Goal: Use online tool/utility: Utilize a website feature to perform a specific function

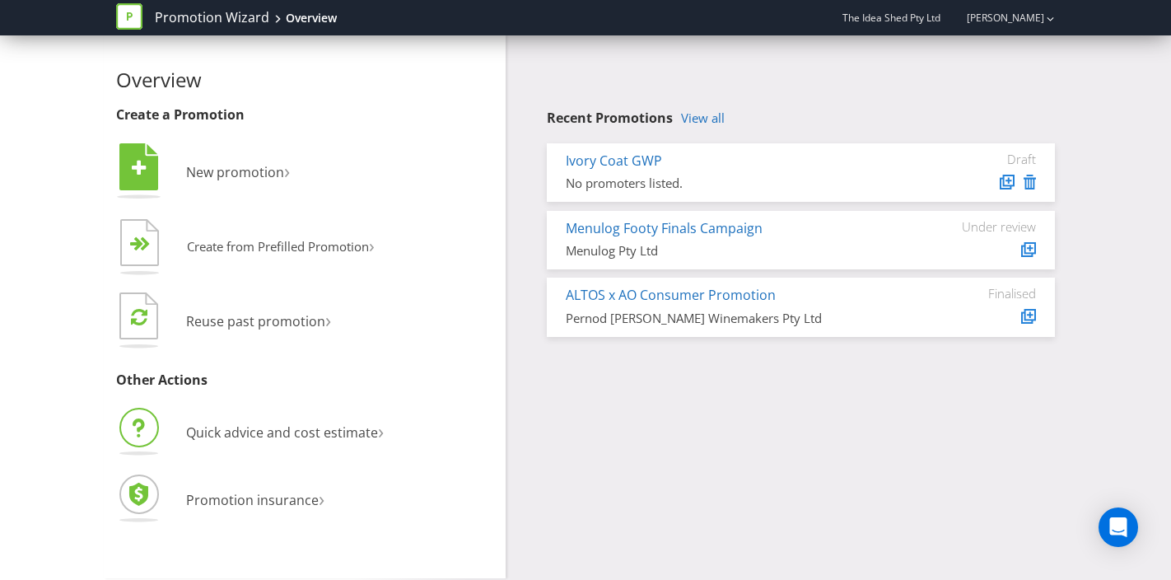
click at [301, 440] on li "Quick advice and cost estimate ›" at bounding box center [304, 434] width 377 height 58
click at [305, 436] on span "Quick advice and cost estimate" at bounding box center [282, 432] width 192 height 18
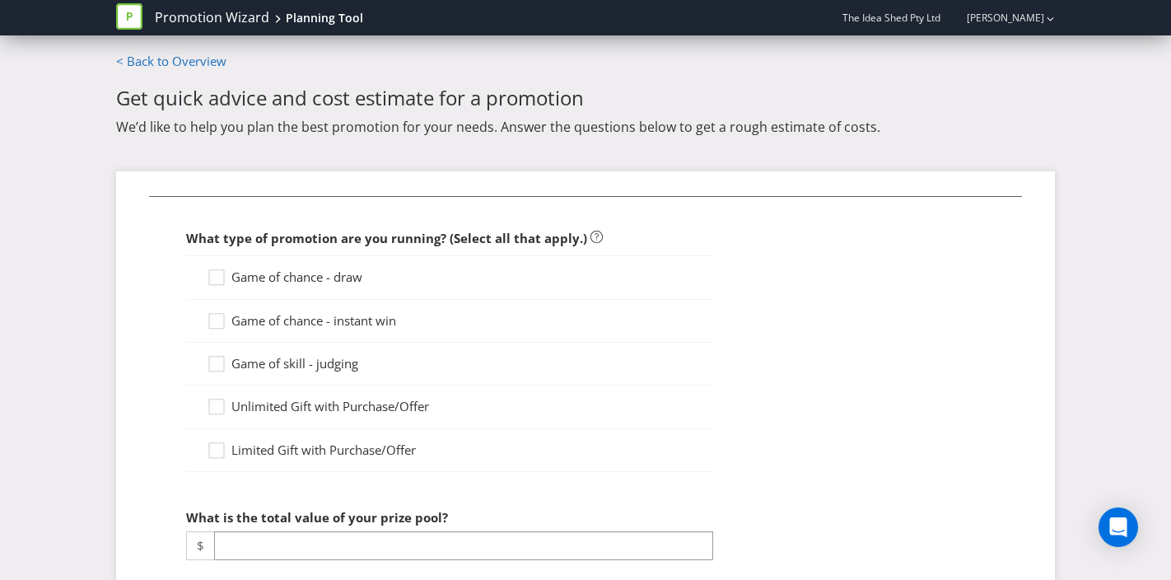
click at [319, 274] on span "Game of chance - draw" at bounding box center [296, 276] width 131 height 16
click at [0, 0] on input "Game of chance - draw" at bounding box center [0, 0] width 0 height 0
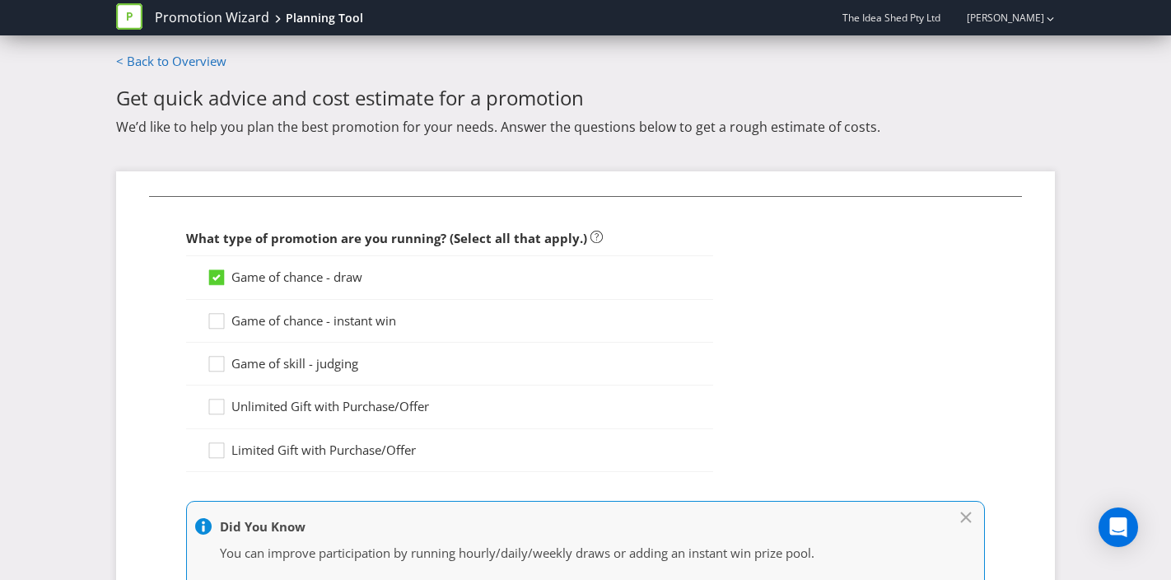
click at [343, 322] on span "Game of chance - instant win" at bounding box center [313, 320] width 165 height 16
click at [0, 0] on input "Game of chance - instant win" at bounding box center [0, 0] width 0 height 0
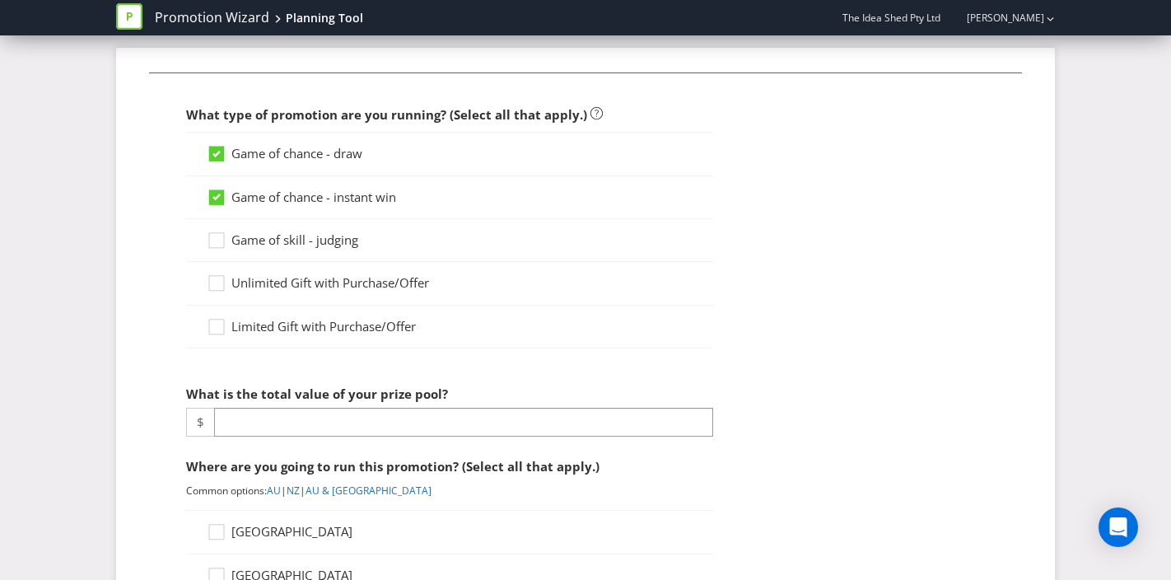
scroll to position [162, 0]
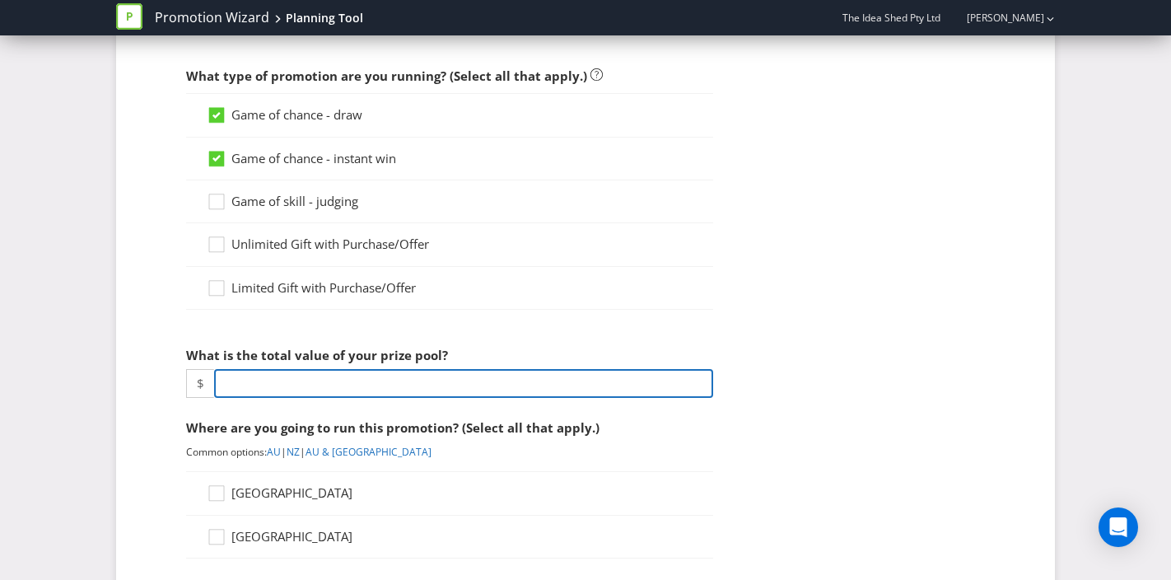
click at [445, 389] on input "number" at bounding box center [463, 383] width 499 height 29
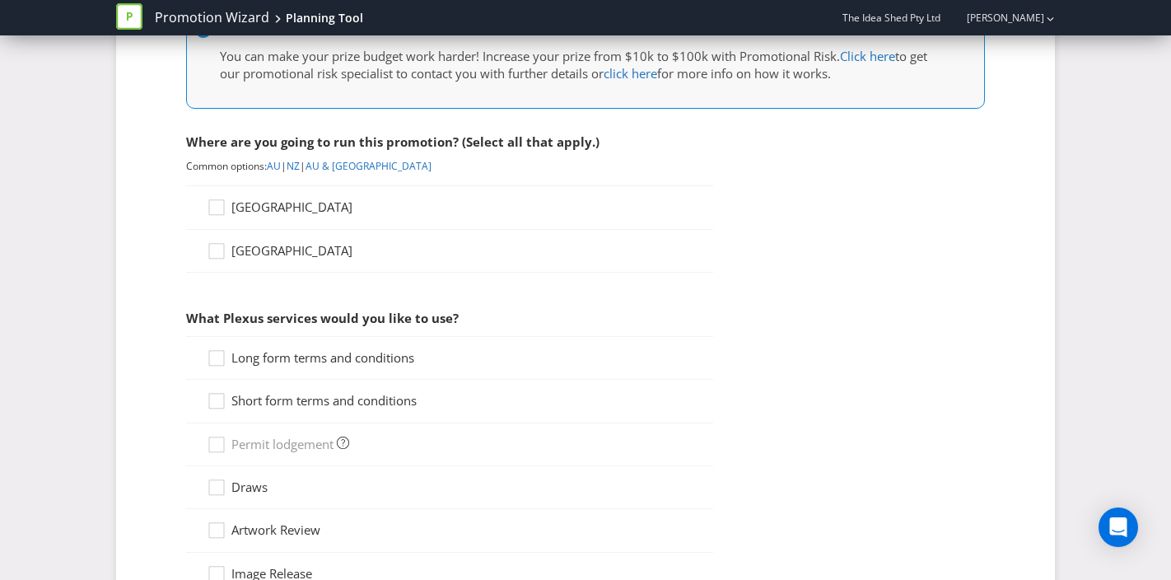
scroll to position [574, 0]
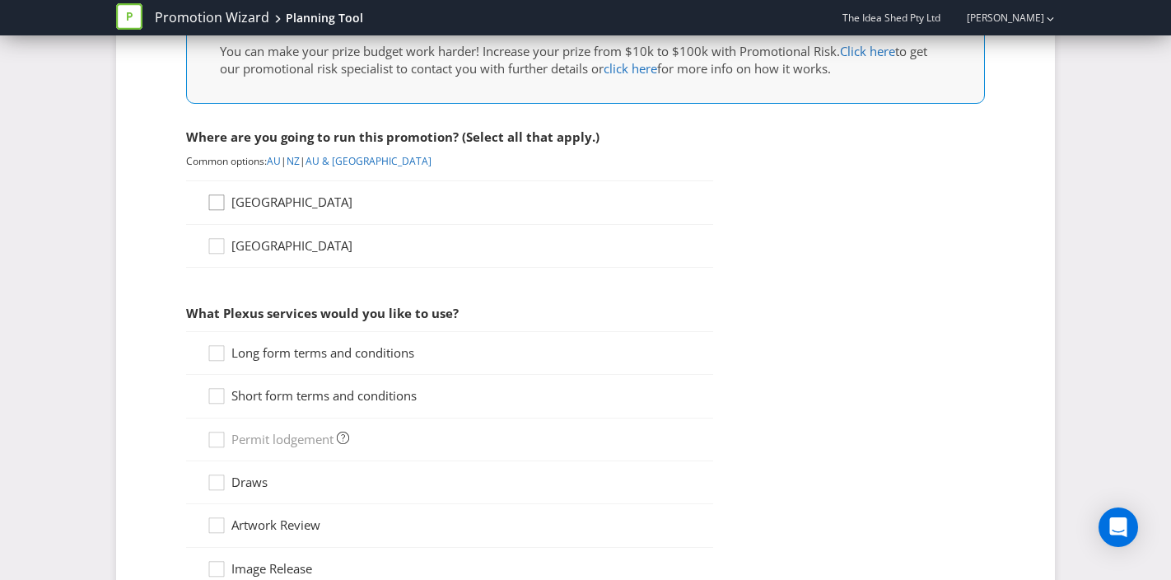
type input "40000"
click at [209, 221] on div at bounding box center [215, 207] width 16 height 29
click at [0, 0] on input "[GEOGRAPHIC_DATA]" at bounding box center [0, 0] width 0 height 0
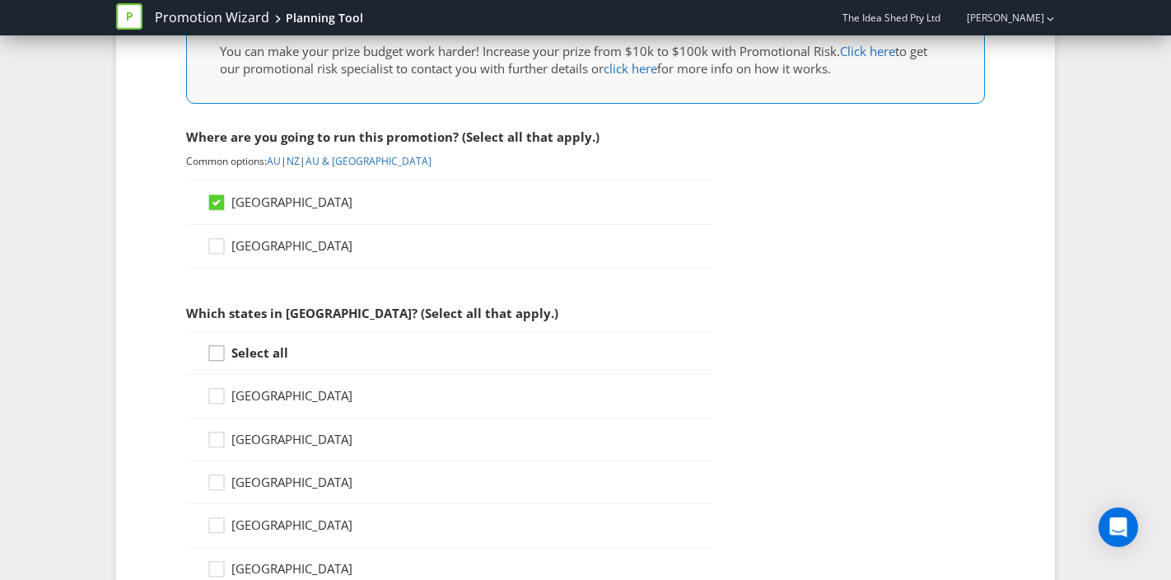
click at [228, 355] on icon at bounding box center [219, 356] width 25 height 25
click at [0, 0] on input "Select all" at bounding box center [0, 0] width 0 height 0
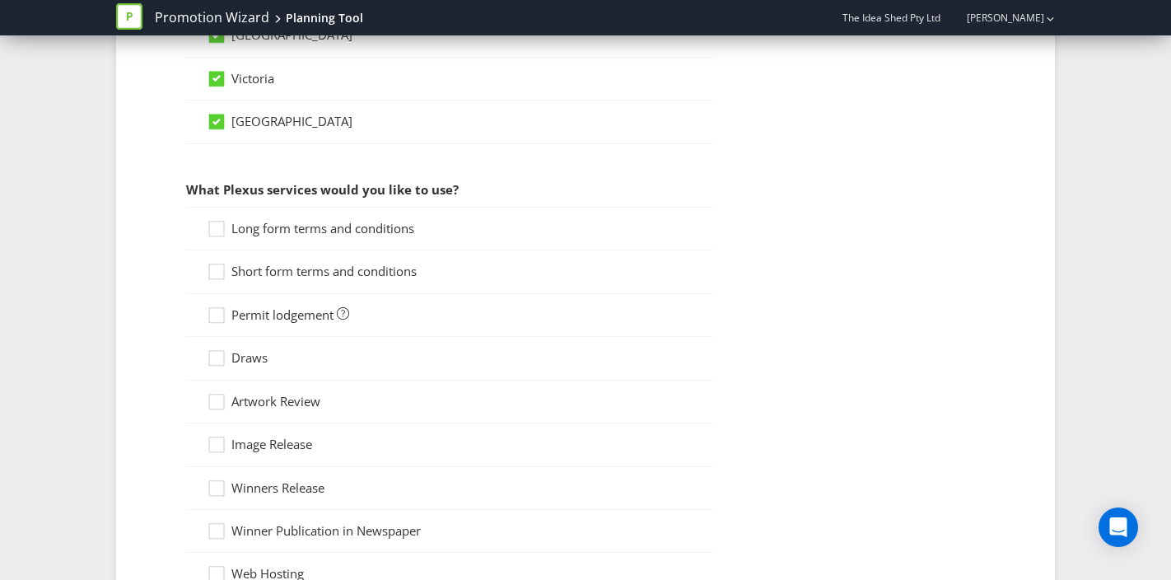
scroll to position [1284, 0]
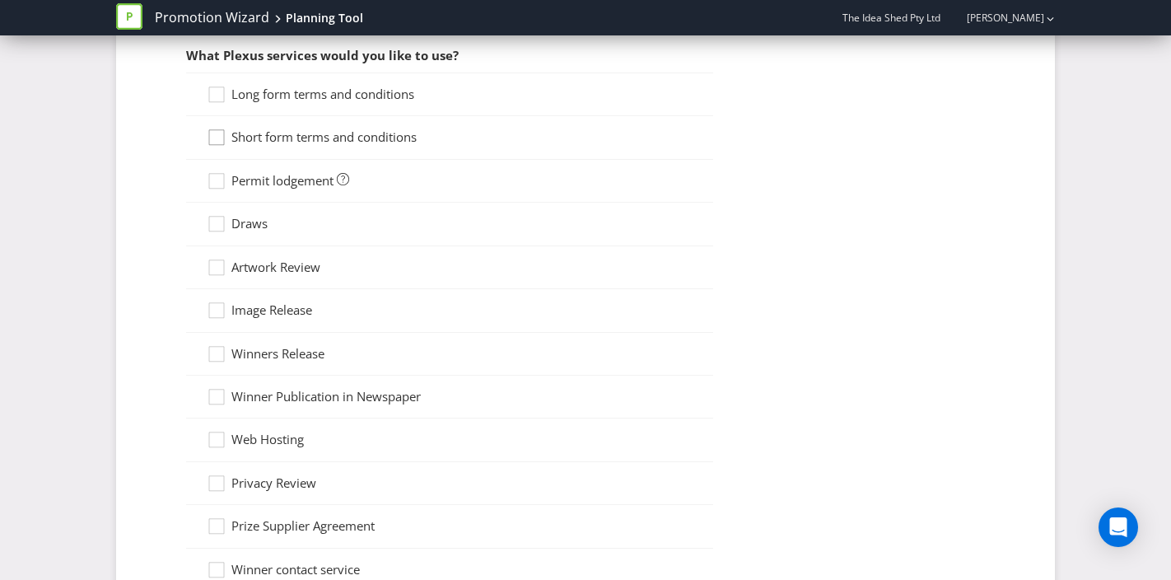
drag, startPoint x: 217, startPoint y: 90, endPoint x: 215, endPoint y: 145, distance: 55.2
click at [217, 91] on div at bounding box center [216, 89] width 8 height 8
click at [0, 0] on input "Long form terms and conditions" at bounding box center [0, 0] width 0 height 0
drag, startPoint x: 216, startPoint y: 142, endPoint x: 219, endPoint y: 161, distance: 20.0
click at [216, 142] on icon at bounding box center [219, 140] width 25 height 25
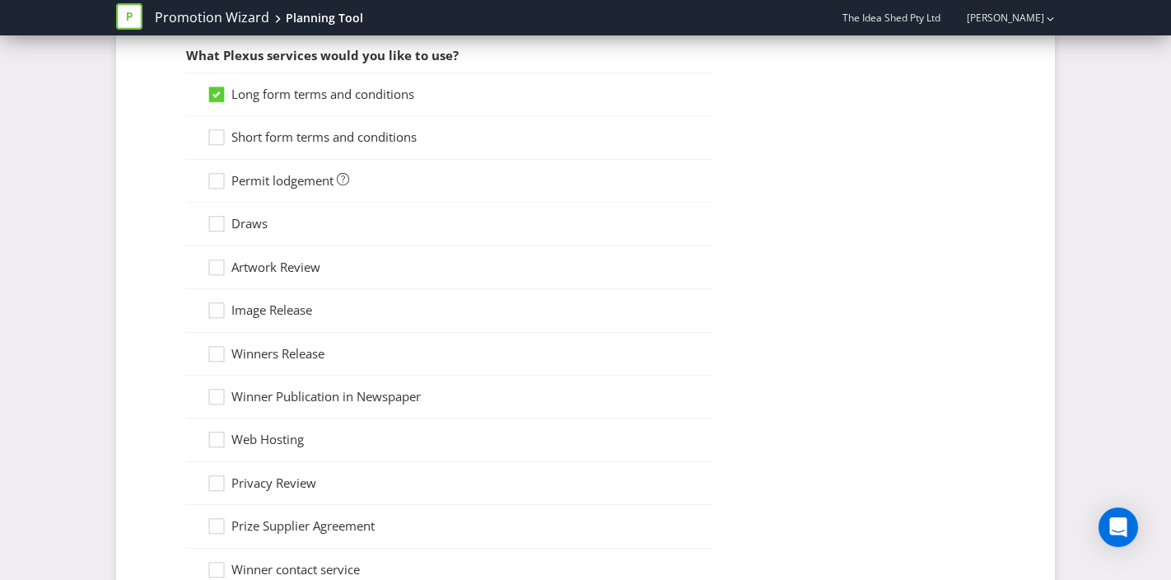
click at [0, 0] on input "Short form terms and conditions" at bounding box center [0, 0] width 0 height 0
click at [219, 185] on icon at bounding box center [219, 184] width 25 height 25
click at [0, 0] on input "Permit lodgement" at bounding box center [0, 0] width 0 height 0
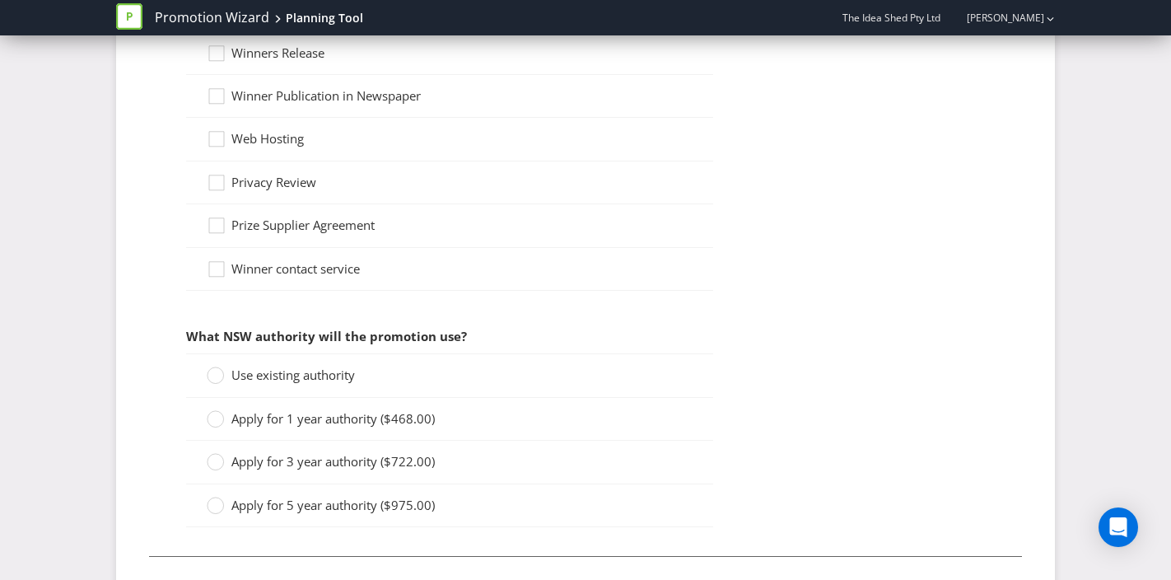
scroll to position [1671, 0]
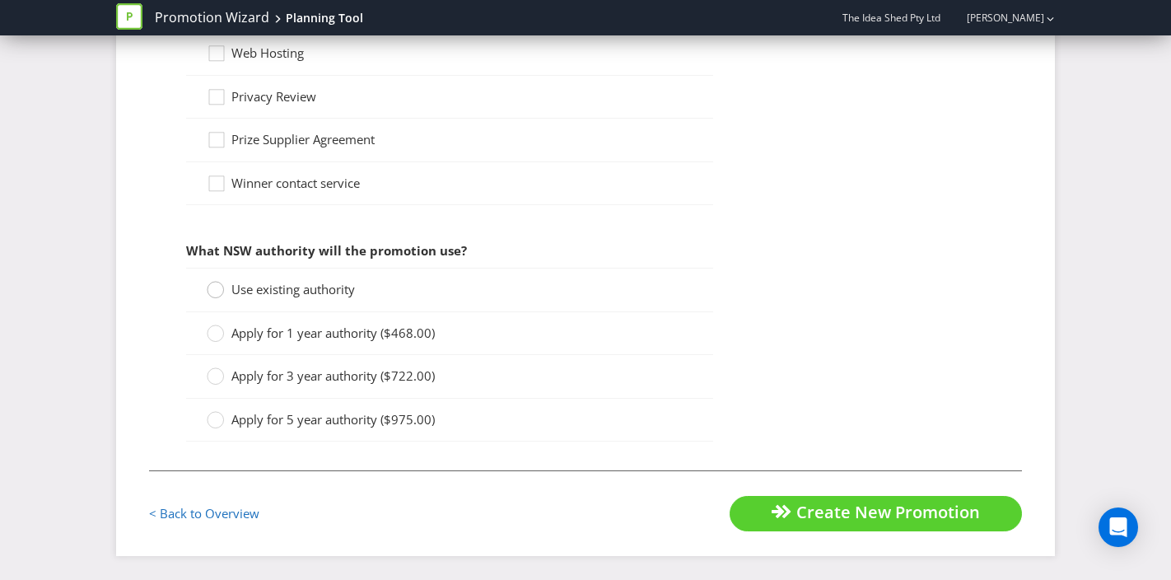
click at [217, 296] on circle at bounding box center [215, 290] width 16 height 16
click at [0, 0] on input "Use existing authority" at bounding box center [0, 0] width 0 height 0
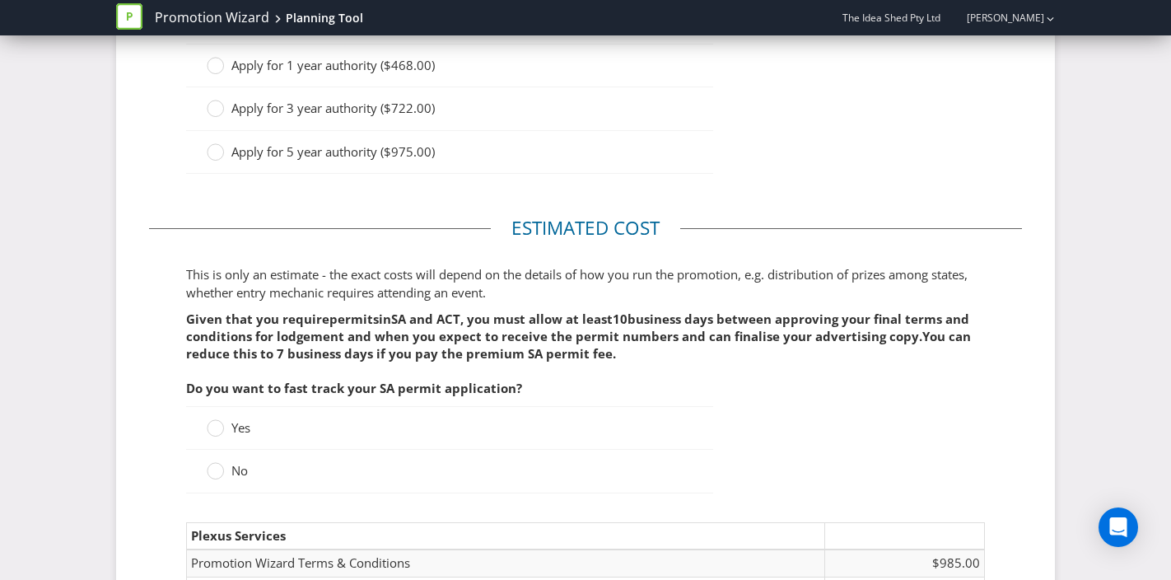
scroll to position [2047, 0]
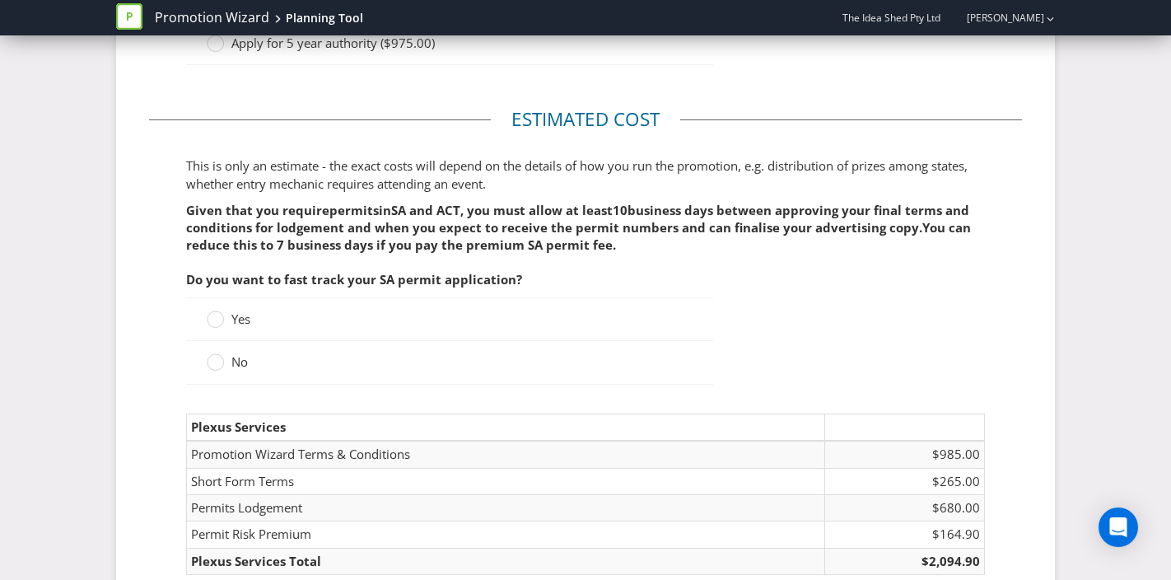
drag, startPoint x: 226, startPoint y: 315, endPoint x: 240, endPoint y: 318, distance: 13.6
click at [227, 315] on label "Yes" at bounding box center [230, 318] width 47 height 17
click at [0, 0] on input "Yes" at bounding box center [0, 0] width 0 height 0
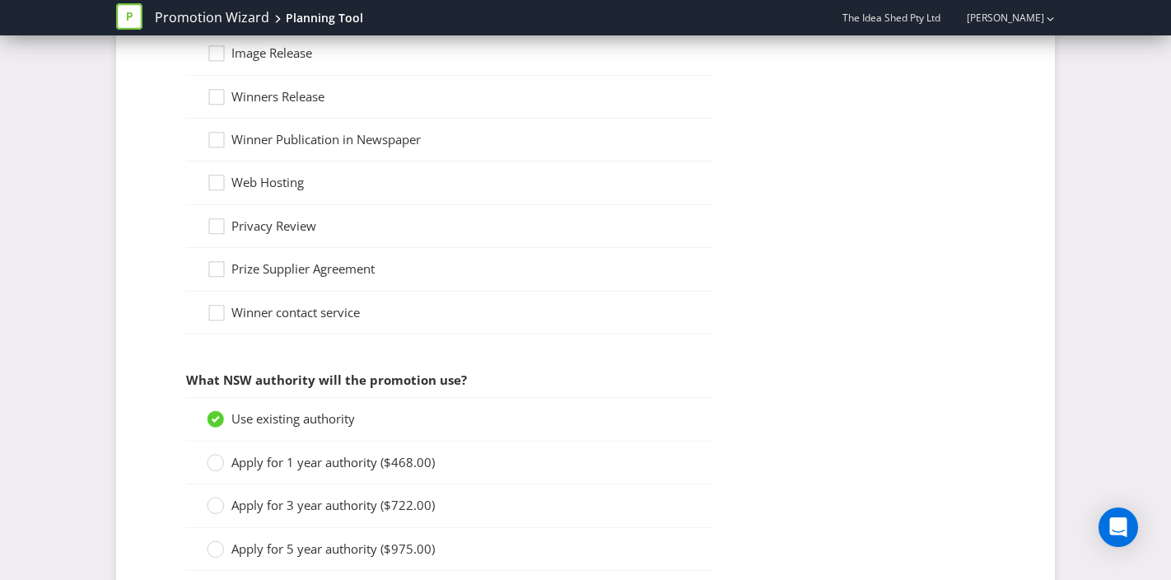
scroll to position [1413, 0]
